Goal: Task Accomplishment & Management: Manage account settings

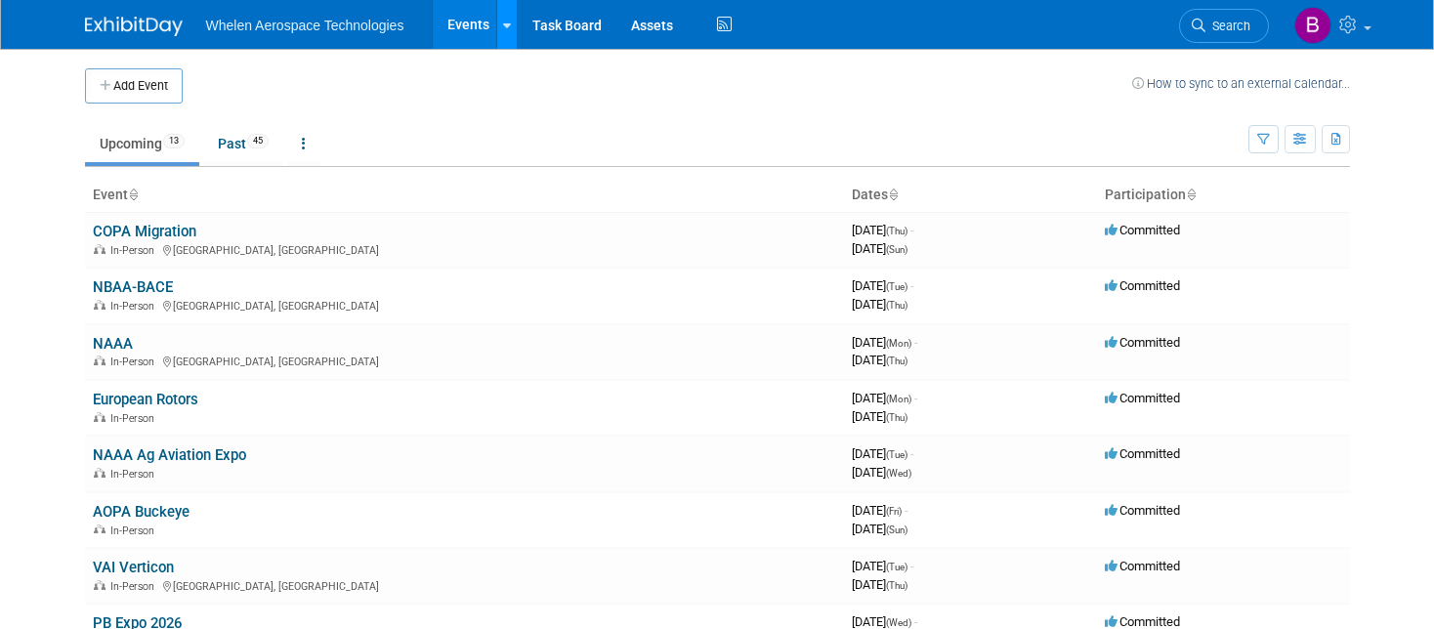
click at [513, 34] on link at bounding box center [506, 24] width 21 height 49
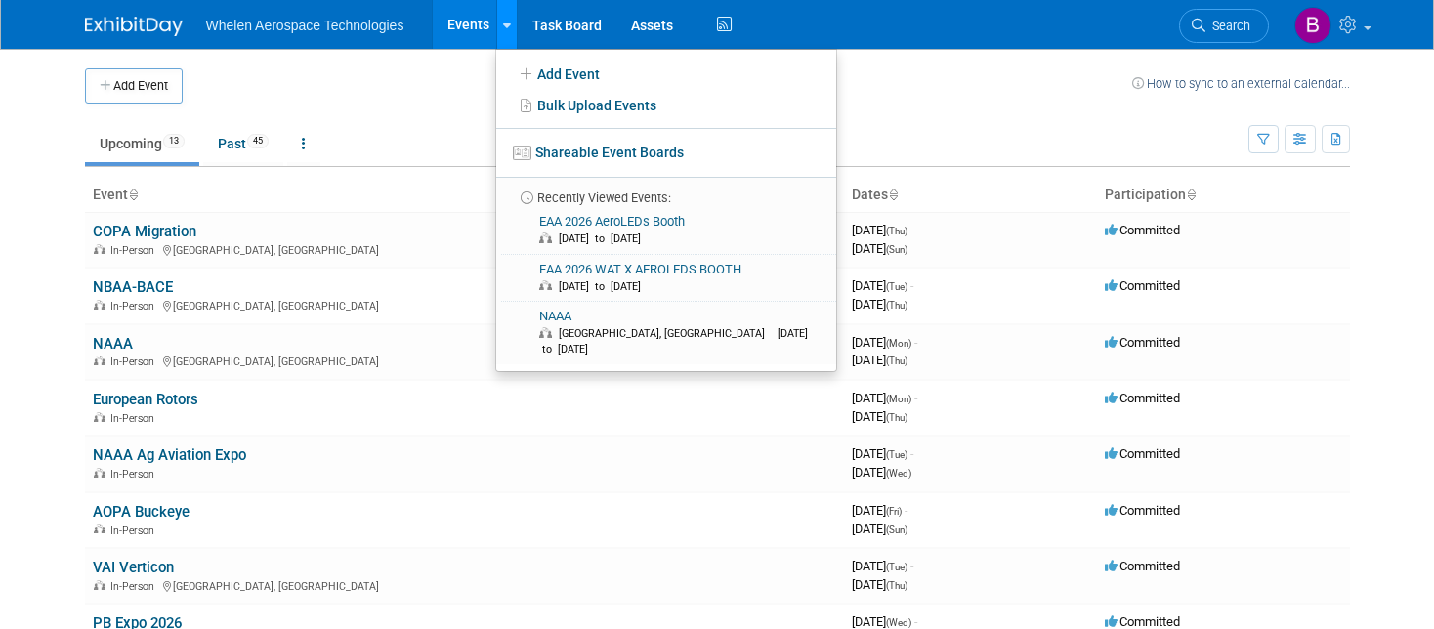
click at [513, 34] on link at bounding box center [506, 24] width 21 height 49
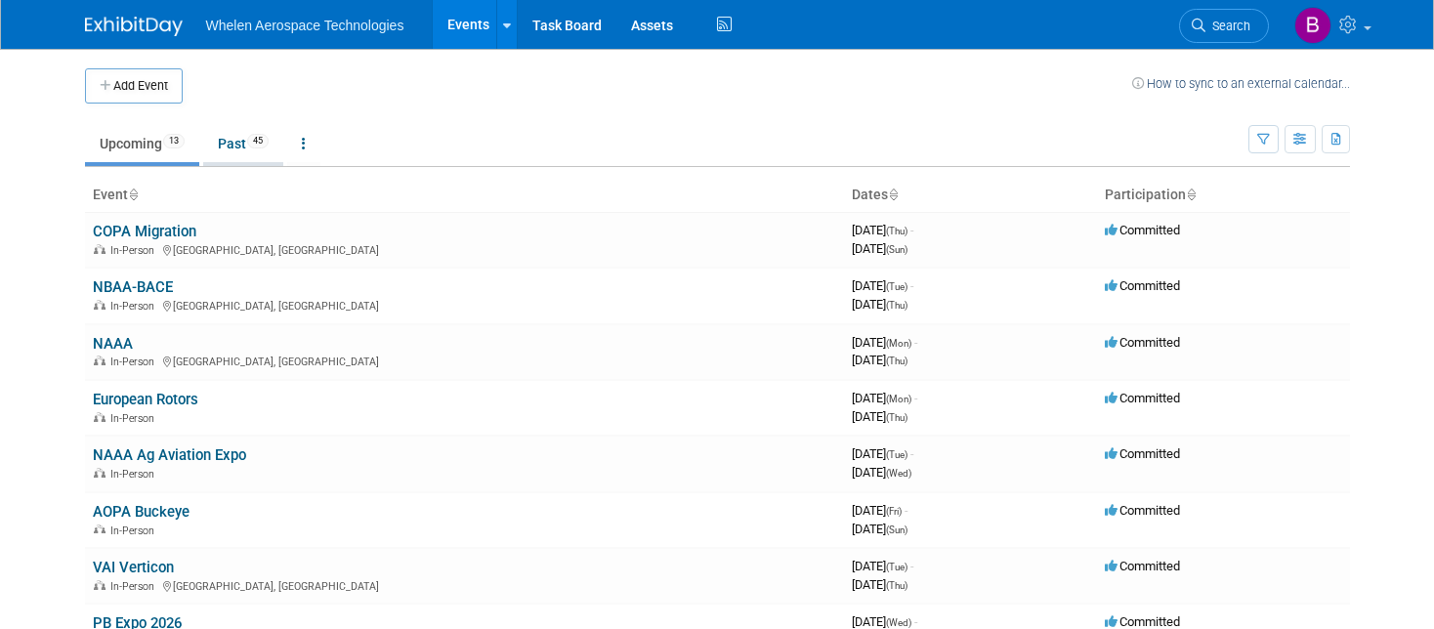
click at [218, 138] on link "Past 45" at bounding box center [243, 143] width 80 height 37
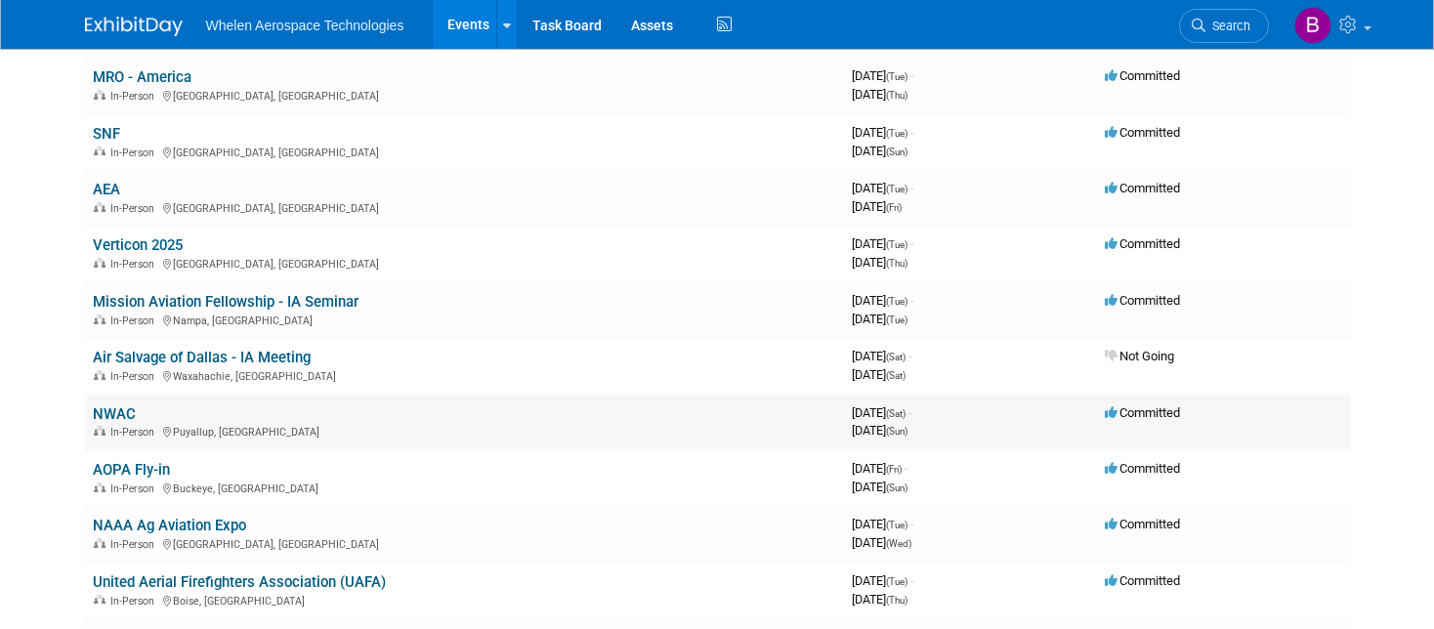
scroll to position [827, 0]
click at [106, 404] on link "NWAC" at bounding box center [114, 413] width 43 height 18
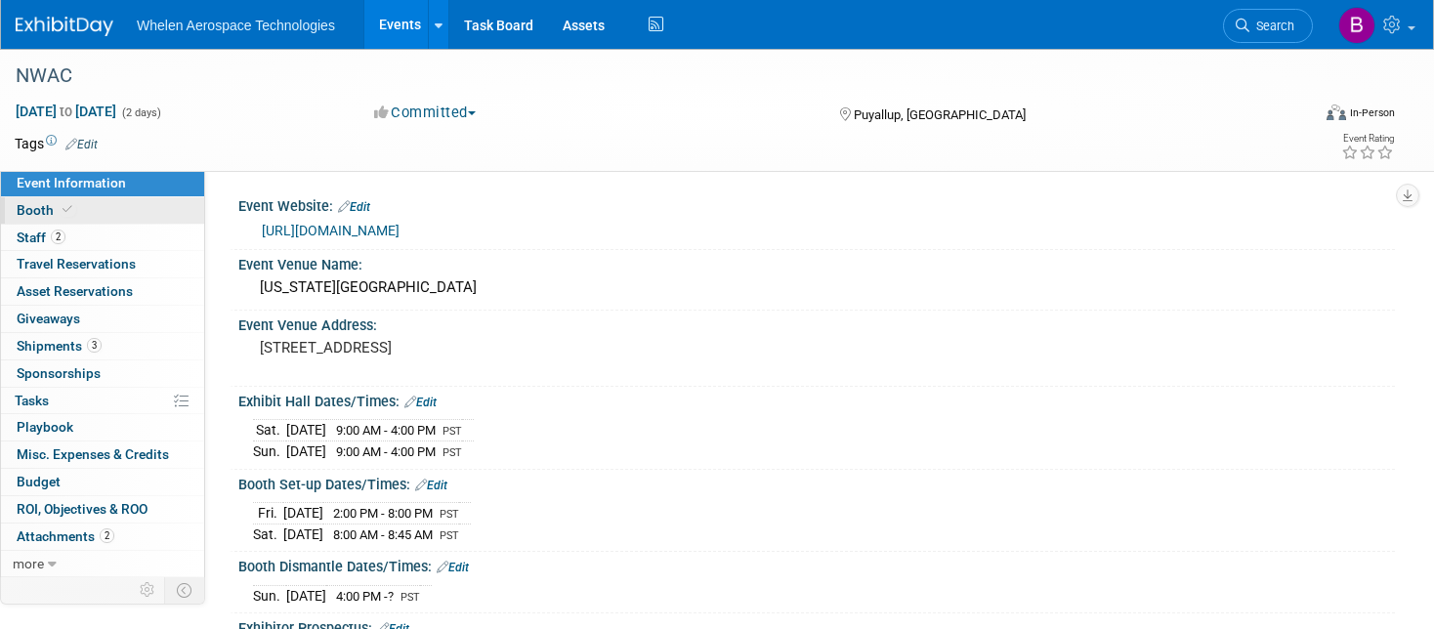
click at [96, 212] on link "Booth" at bounding box center [102, 210] width 203 height 26
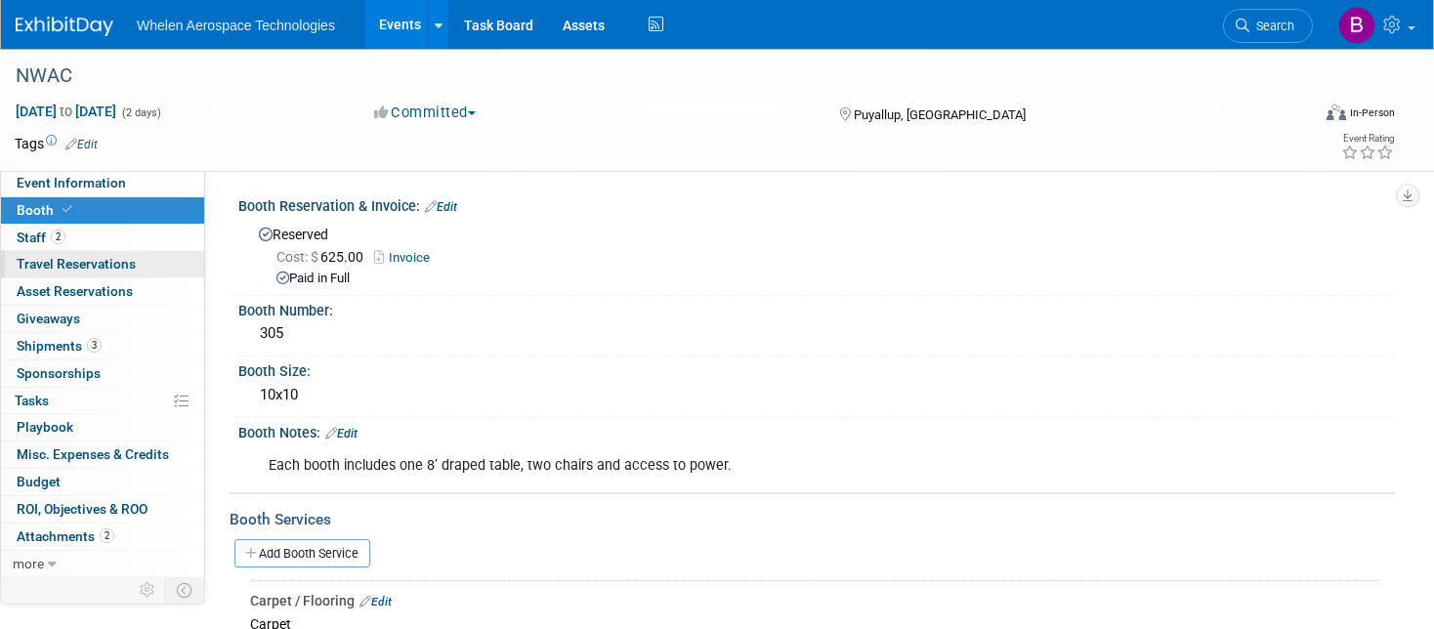
scroll to position [3, 0]
click at [253, 28] on span "Whelen Aerospace Technologies" at bounding box center [236, 26] width 198 height 16
click at [402, 25] on link "Events" at bounding box center [399, 24] width 71 height 49
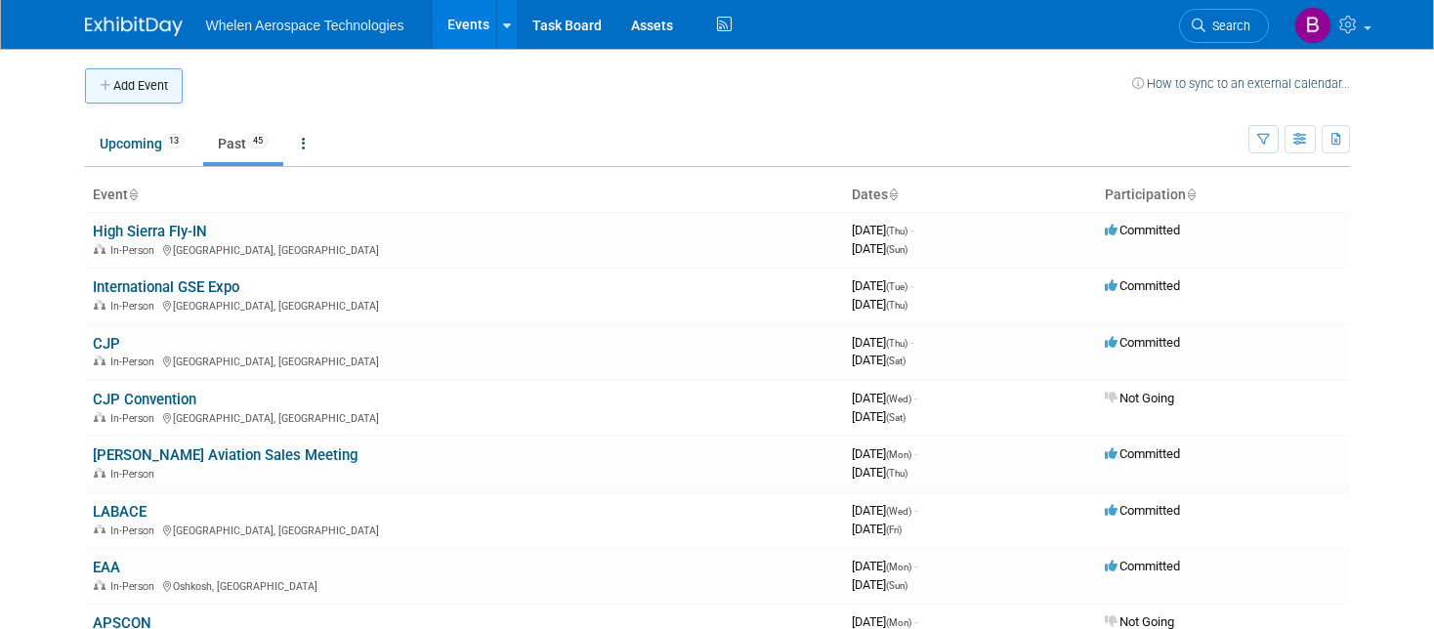
click at [138, 76] on button "Add Event" at bounding box center [134, 85] width 98 height 35
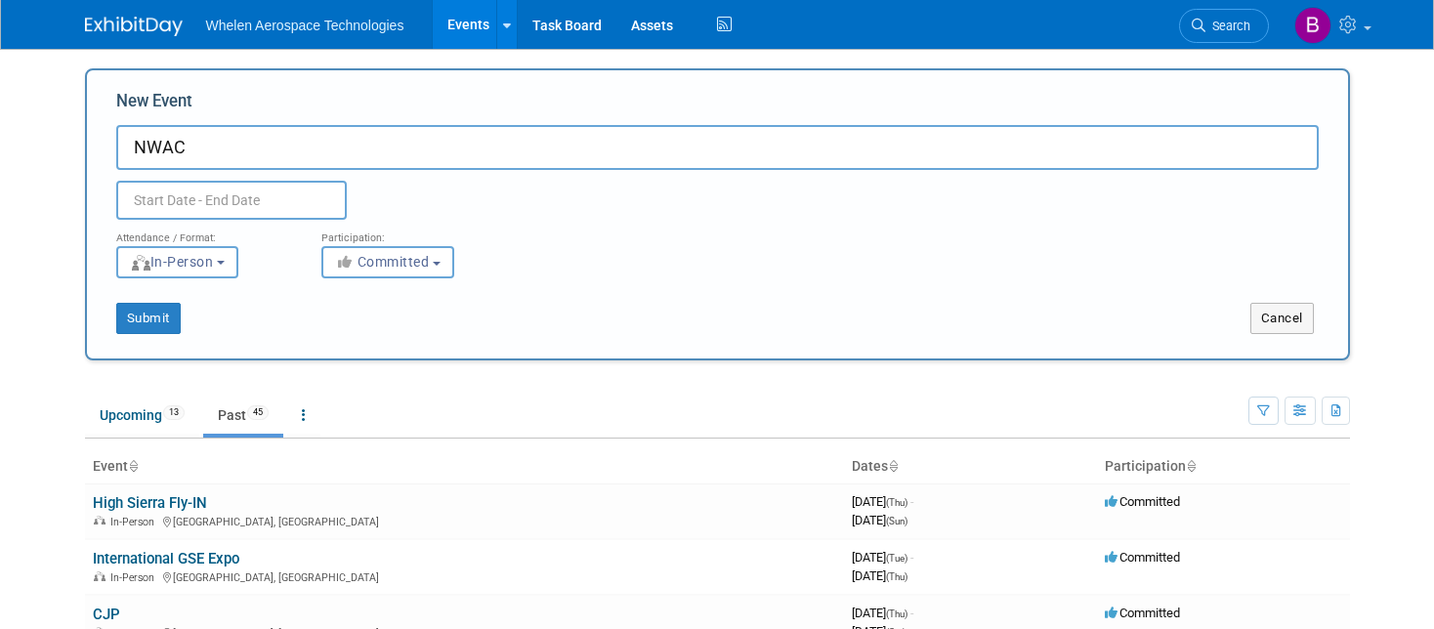
type input "NWAC"
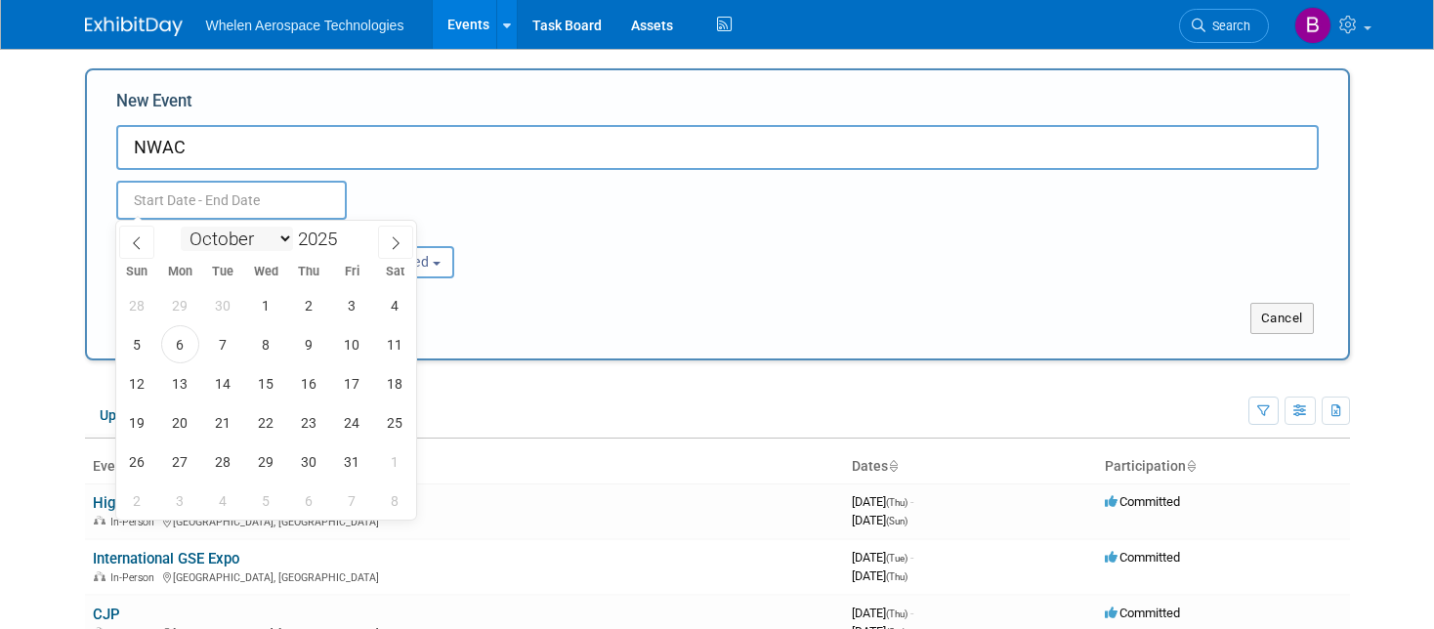
select select "1"
click at [342, 421] on span "21" at bounding box center [352, 422] width 38 height 38
click at [407, 422] on span "22" at bounding box center [395, 422] width 38 height 38
type input "Feb 21, 2025 to Feb 22, 2025"
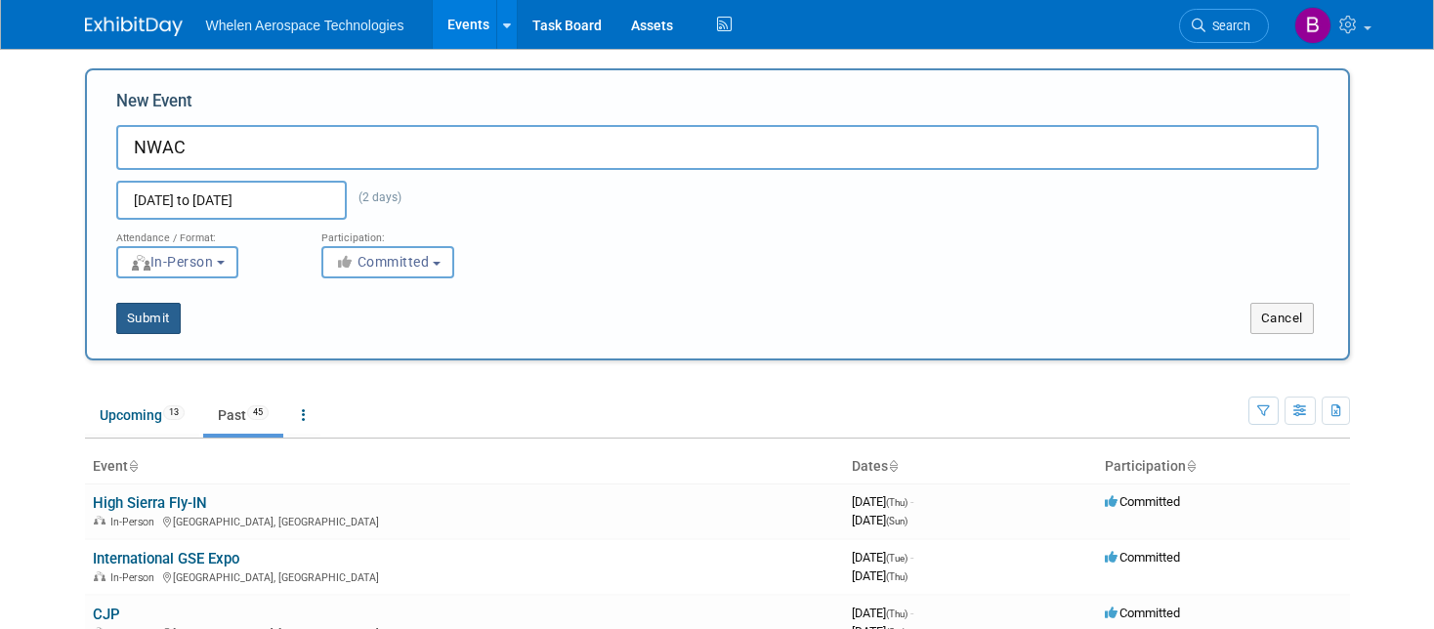
click at [138, 316] on button "Submit" at bounding box center [148, 318] width 64 height 31
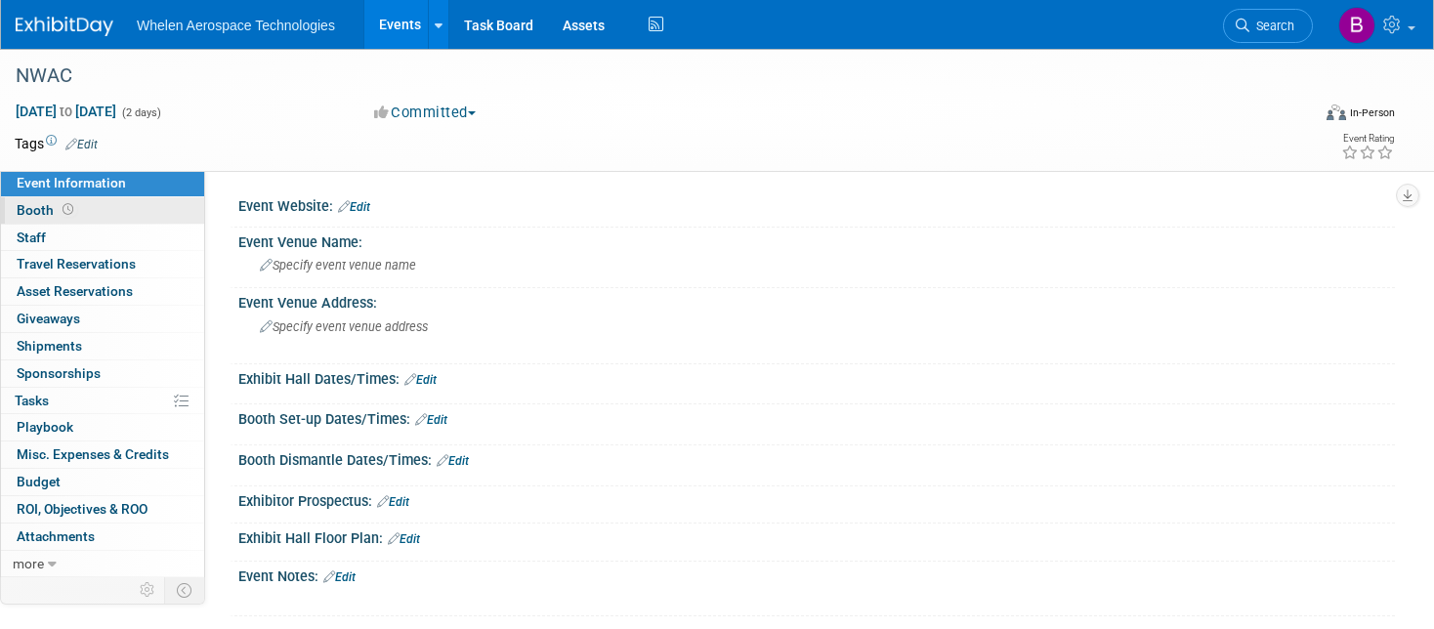
click at [77, 200] on link "Booth" at bounding box center [102, 210] width 203 height 26
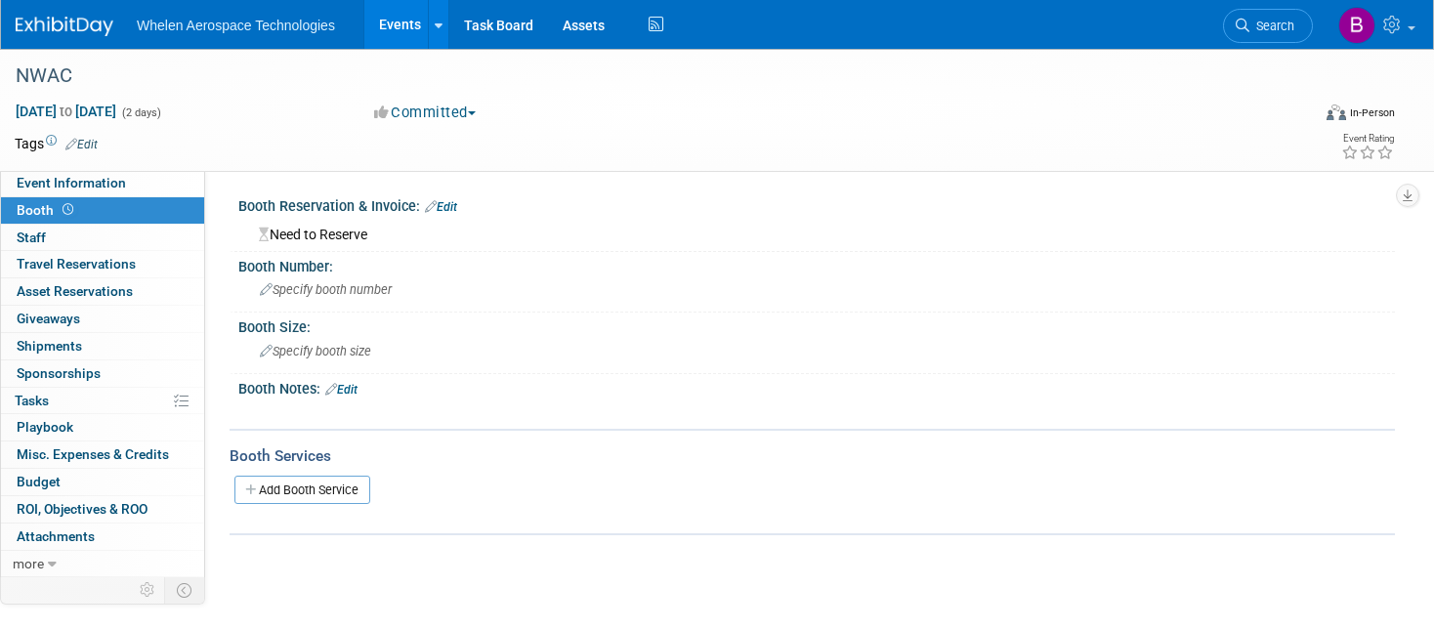
click at [330, 234] on div "Need to Reserve" at bounding box center [816, 232] width 1127 height 24
click at [448, 202] on link "Edit" at bounding box center [441, 207] width 32 height 14
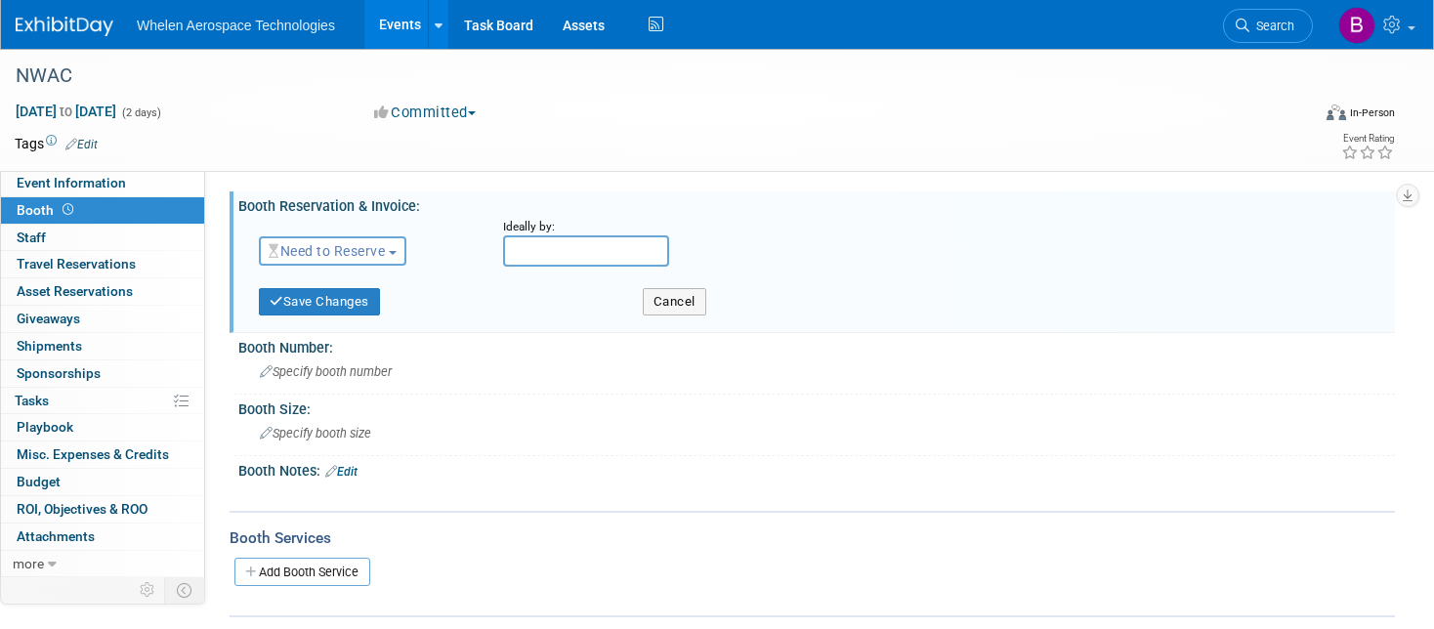
click at [380, 249] on span "Need to Reserve" at bounding box center [327, 251] width 116 height 16
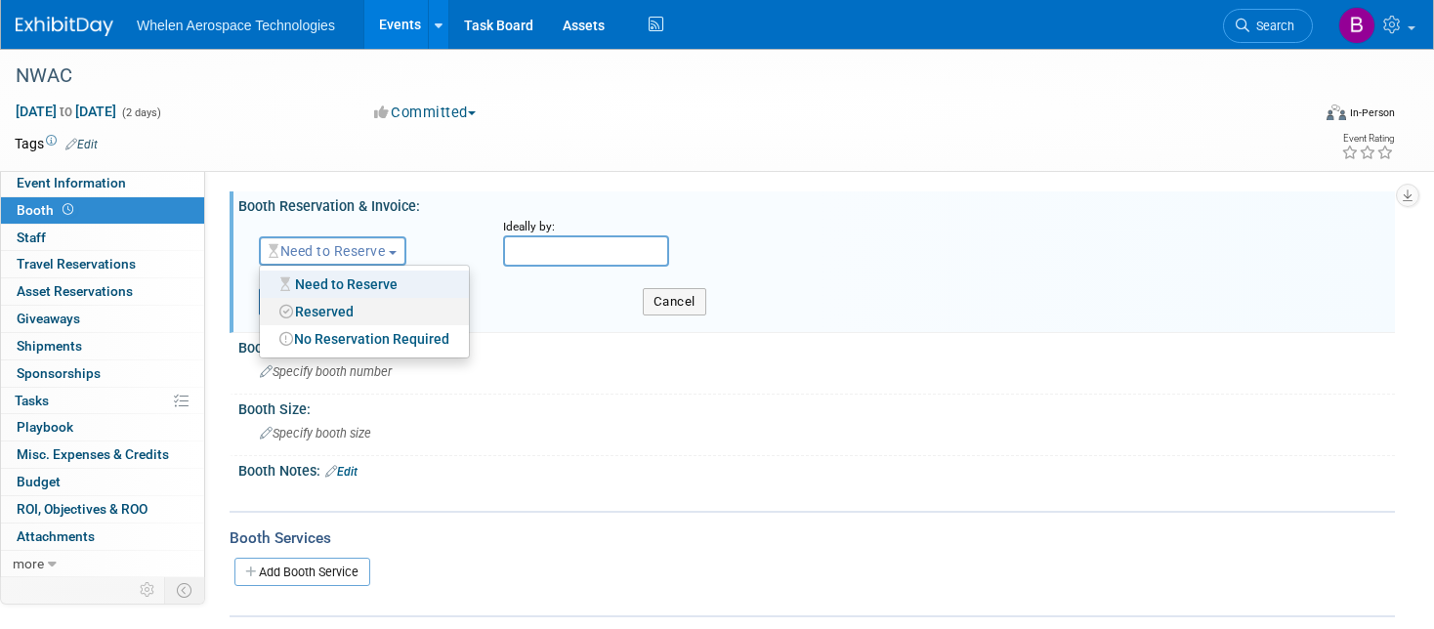
click at [368, 304] on link "Reserved" at bounding box center [364, 311] width 209 height 27
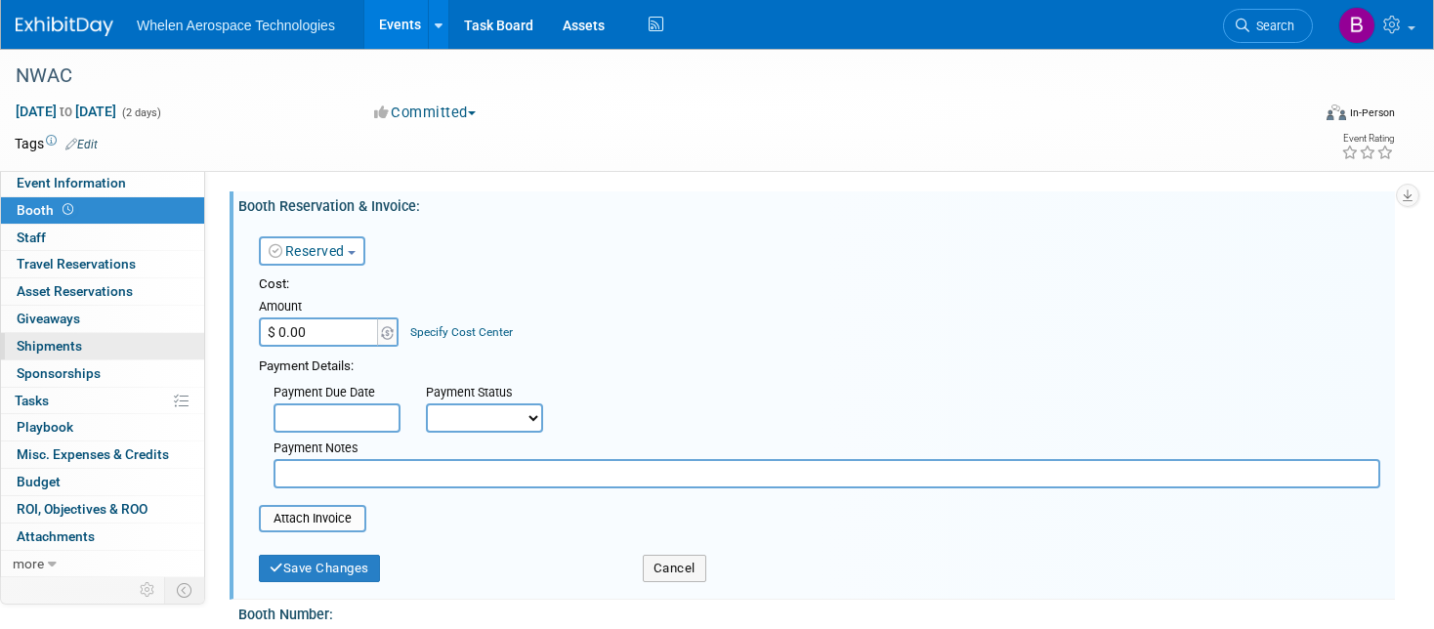
drag, startPoint x: 351, startPoint y: 334, endPoint x: 200, endPoint y: 332, distance: 150.4
click at [200, 332] on div "Event Information Event Info Booth Booth 0 Staff 0 Staff 0 Travel Reservations …" at bounding box center [717, 466] width 1434 height 835
type input "$ 625.00"
click at [480, 542] on div "Save Changes" at bounding box center [436, 562] width 384 height 40
select select "1"
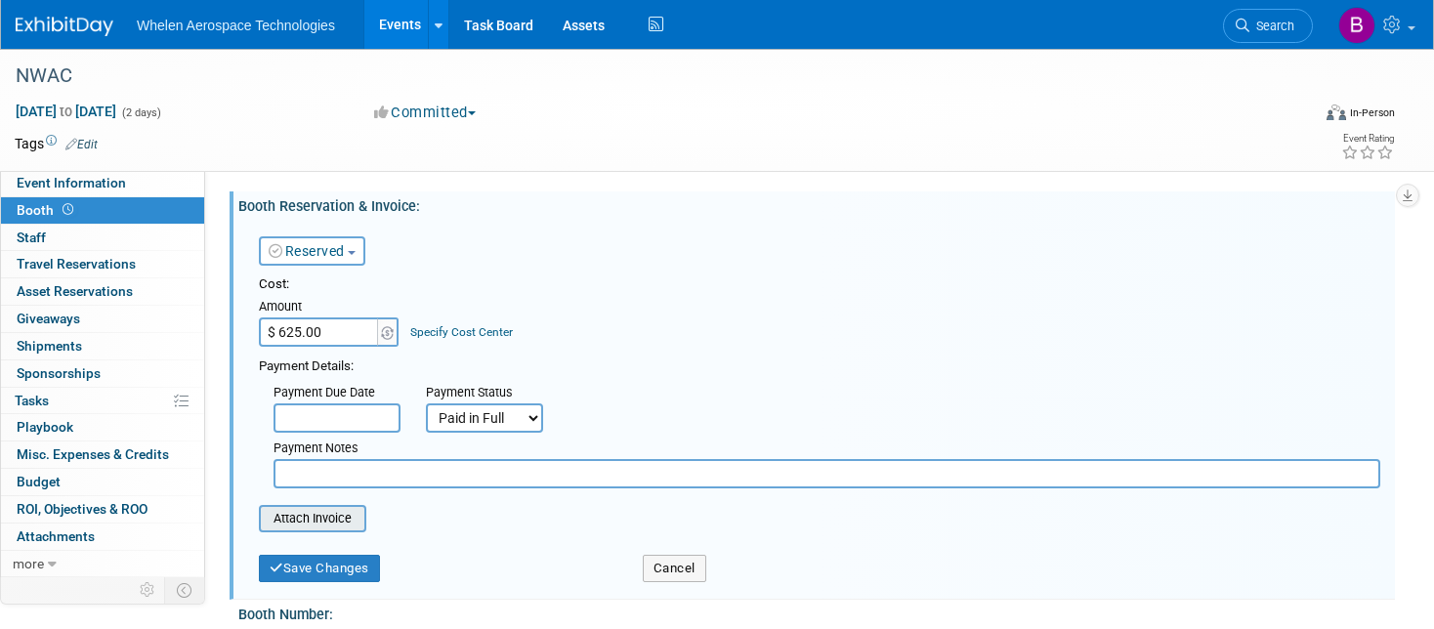
click at [328, 507] on input "file" at bounding box center [248, 518] width 232 height 23
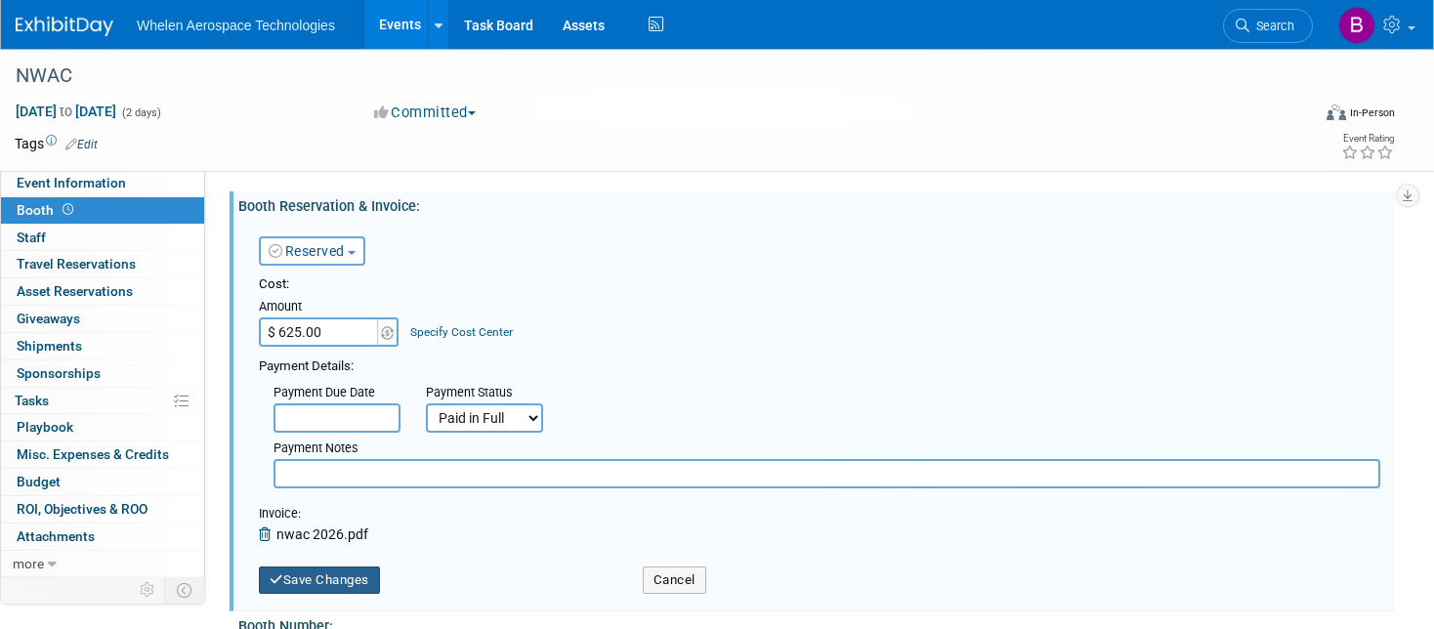
click at [330, 567] on button "Save Changes" at bounding box center [319, 580] width 121 height 27
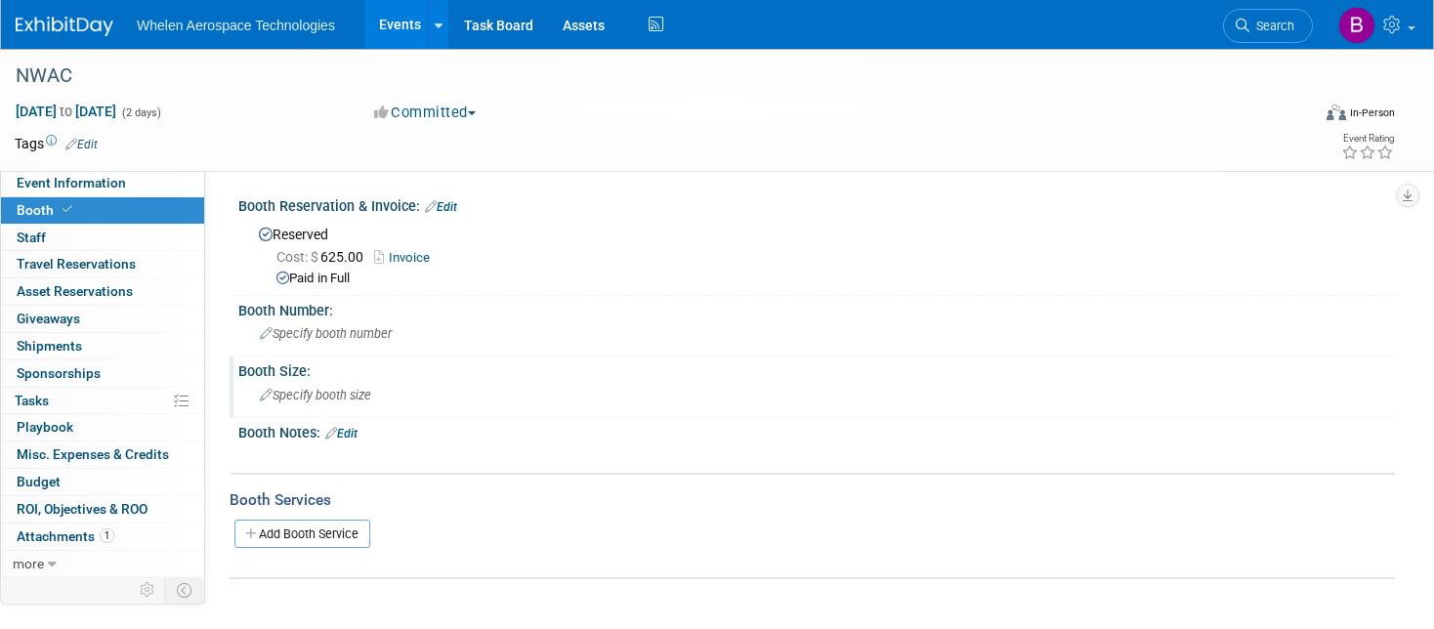
click at [322, 393] on span "Specify booth size" at bounding box center [315, 395] width 111 height 15
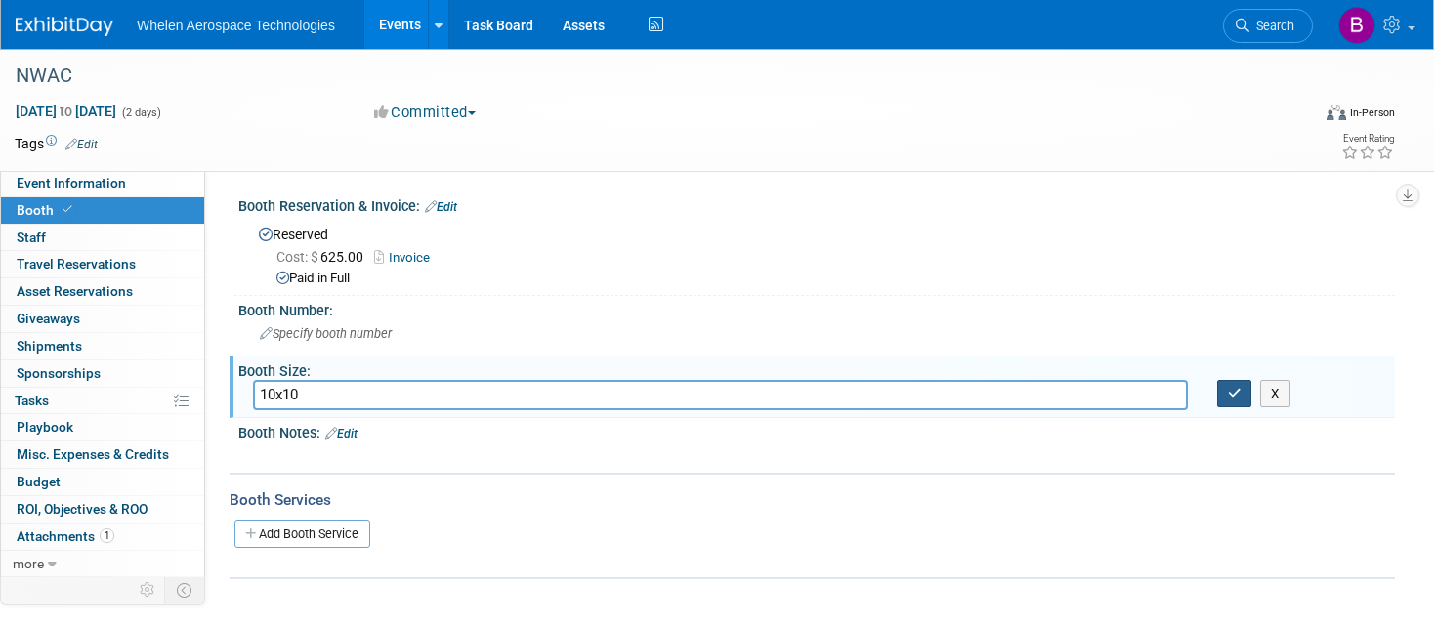
type input "10x10"
click at [1234, 387] on icon "button" at bounding box center [1235, 393] width 14 height 13
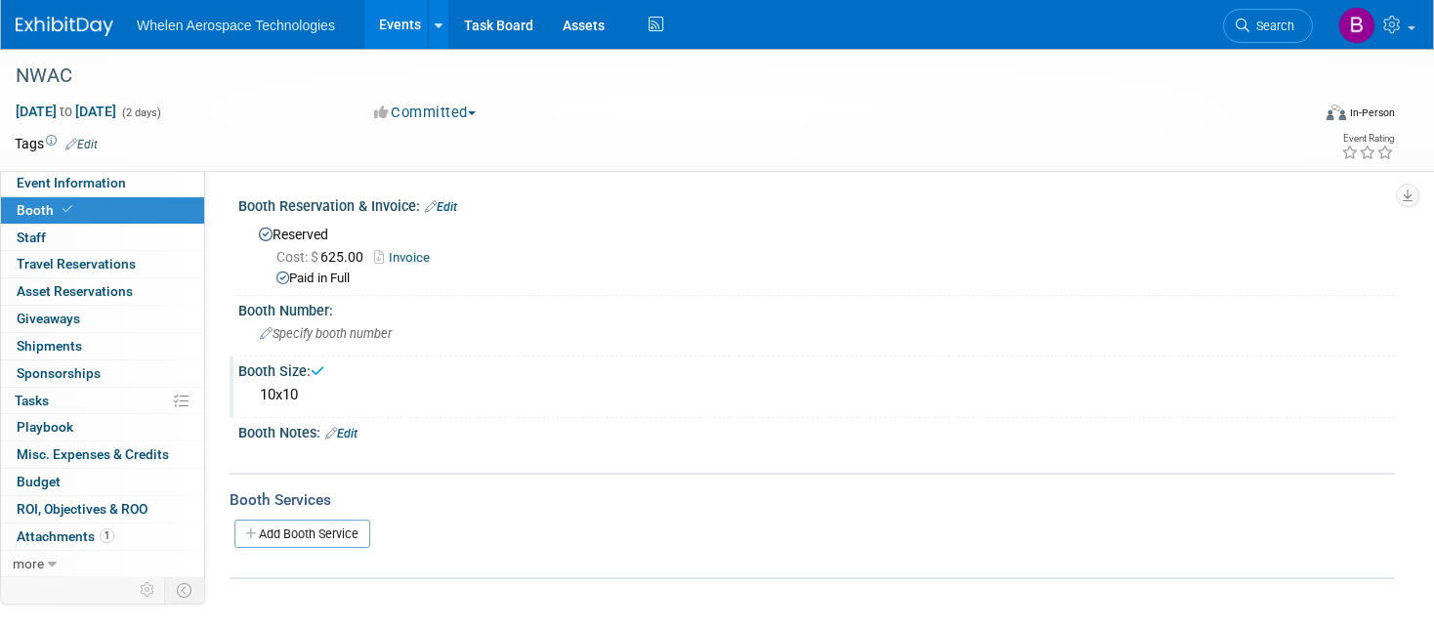
click at [358, 430] on link "Edit" at bounding box center [341, 434] width 32 height 14
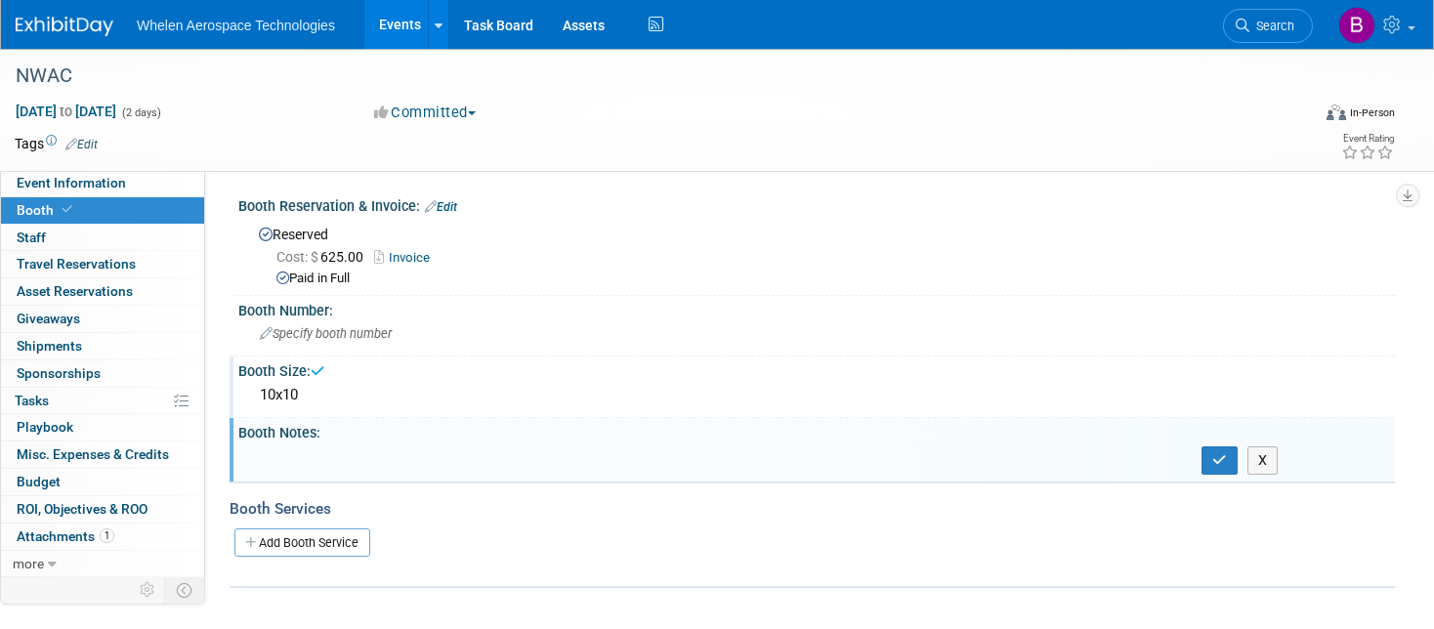
click at [354, 430] on div "Booth Notes: Edit" at bounding box center [816, 430] width 1157 height 24
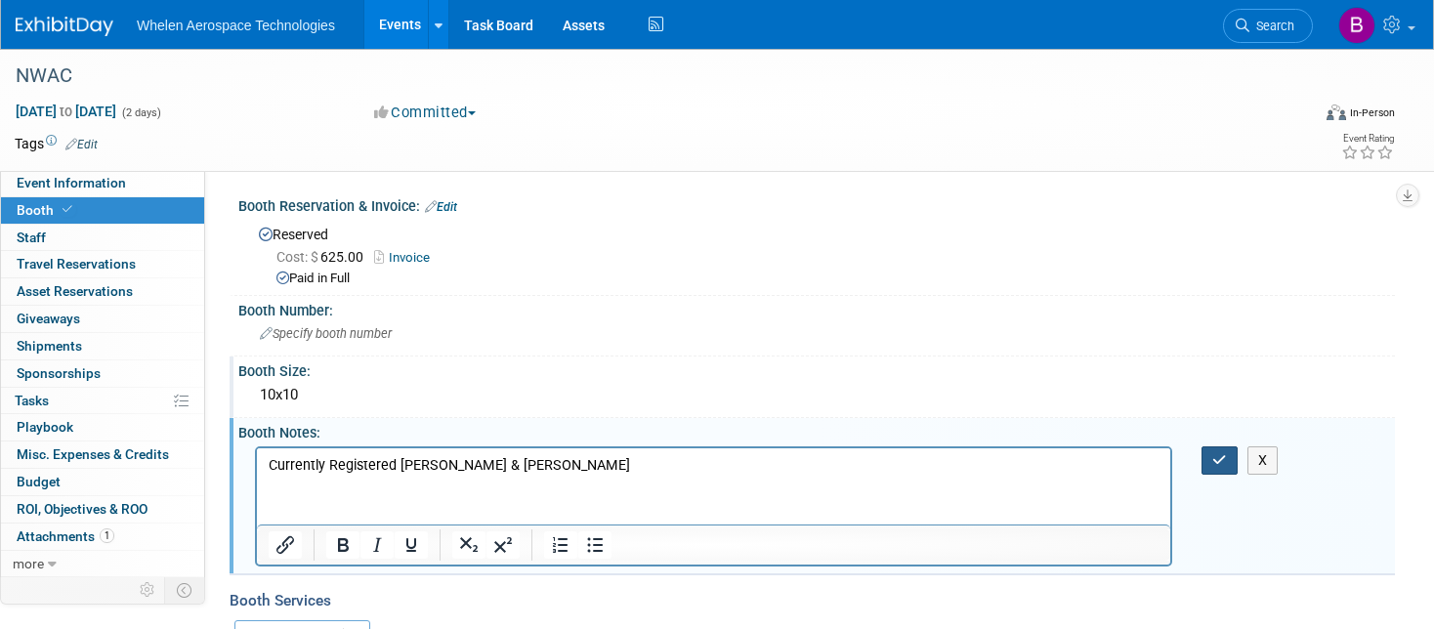
click at [1221, 458] on icon "button" at bounding box center [1219, 460] width 15 height 14
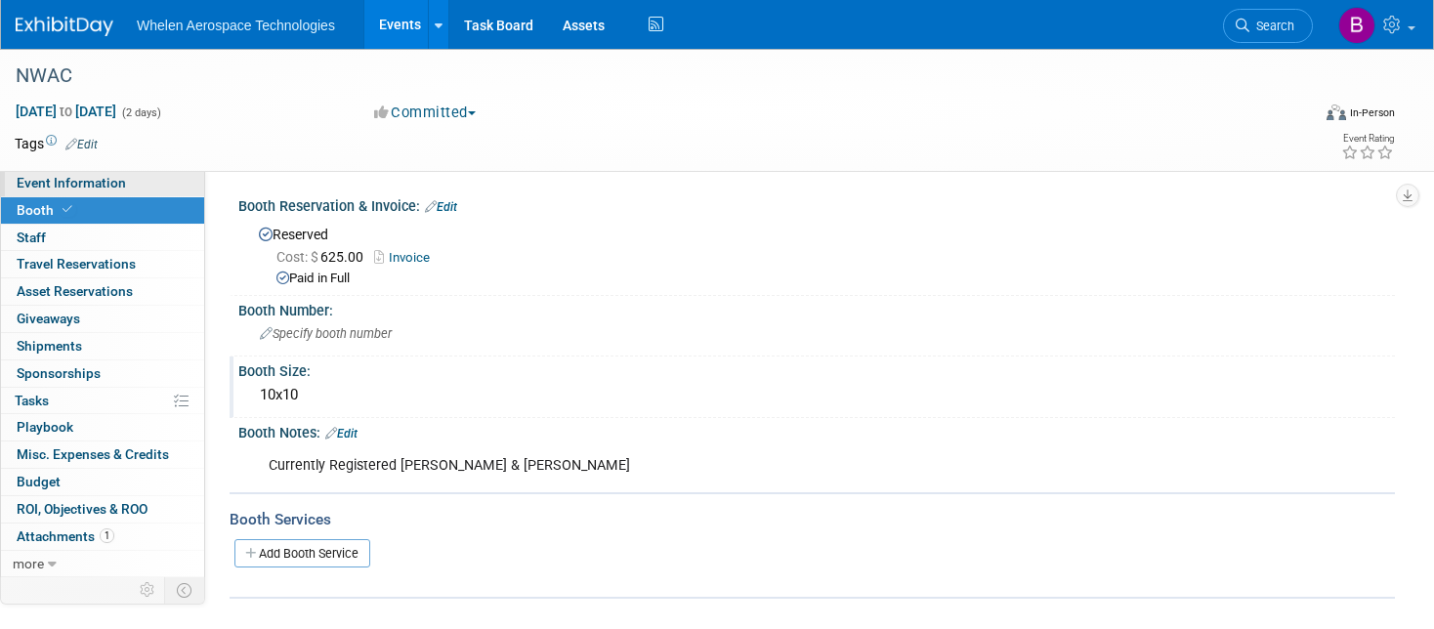
click at [108, 188] on span "Event Information" at bounding box center [71, 183] width 109 height 16
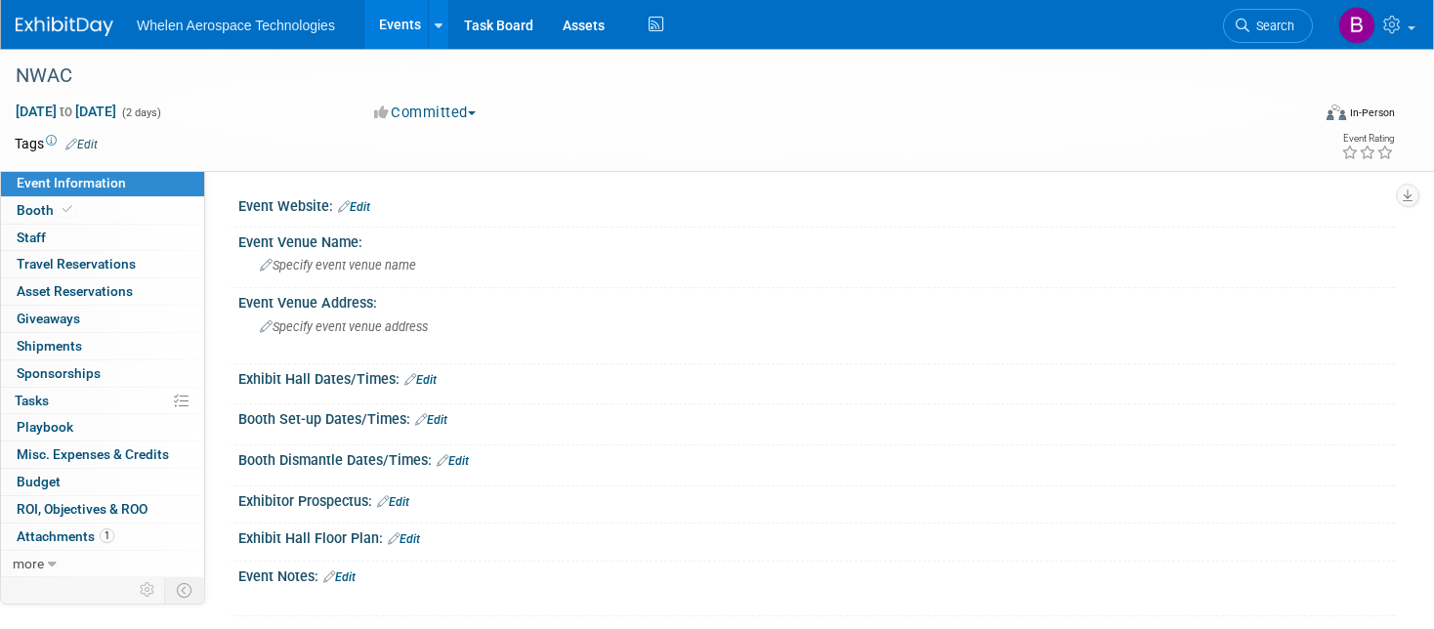
click at [51, 27] on img at bounding box center [65, 27] width 98 height 20
